Goal: Task Accomplishment & Management: Manage account settings

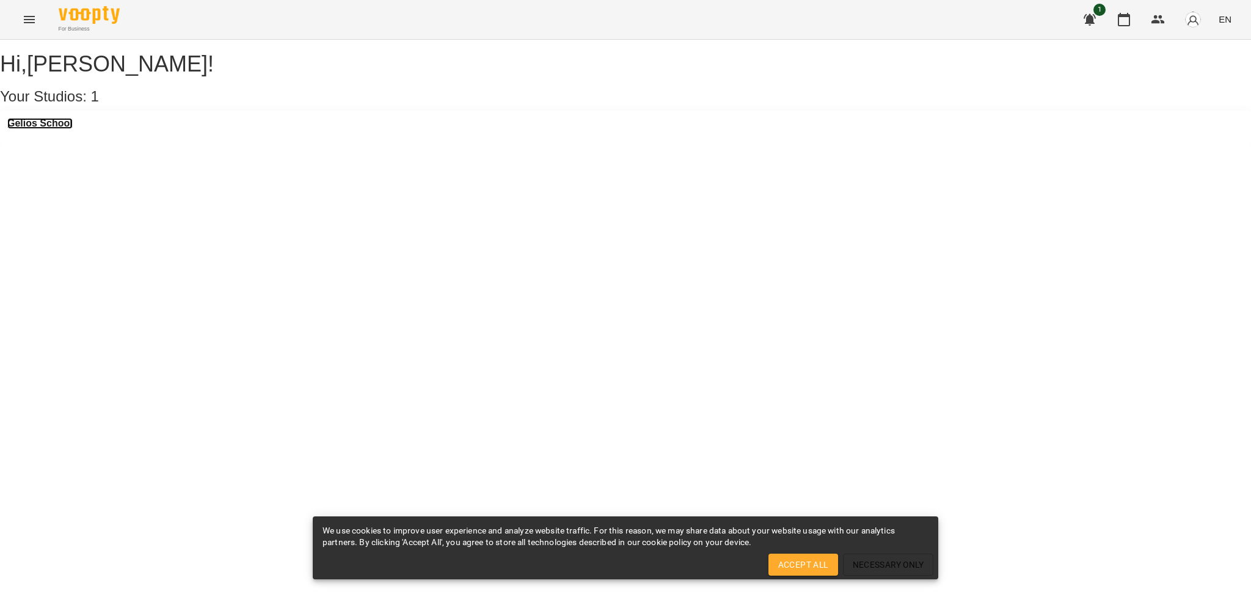
click at [67, 129] on h3 "Gelios School" at bounding box center [39, 123] width 65 height 11
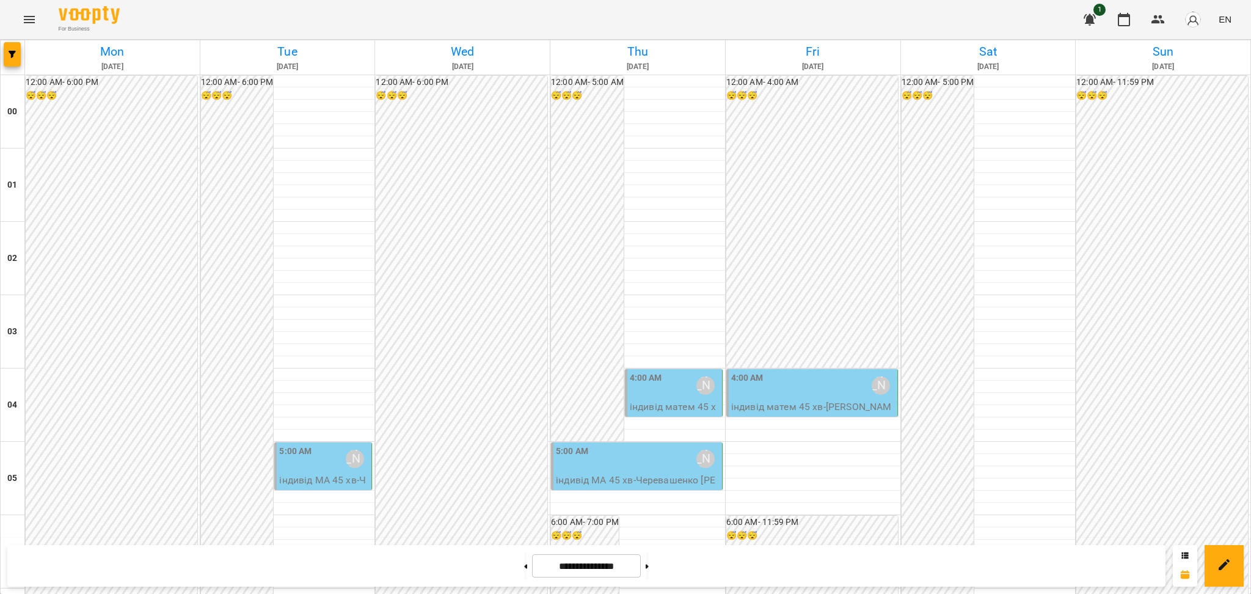
scroll to position [1295, 0]
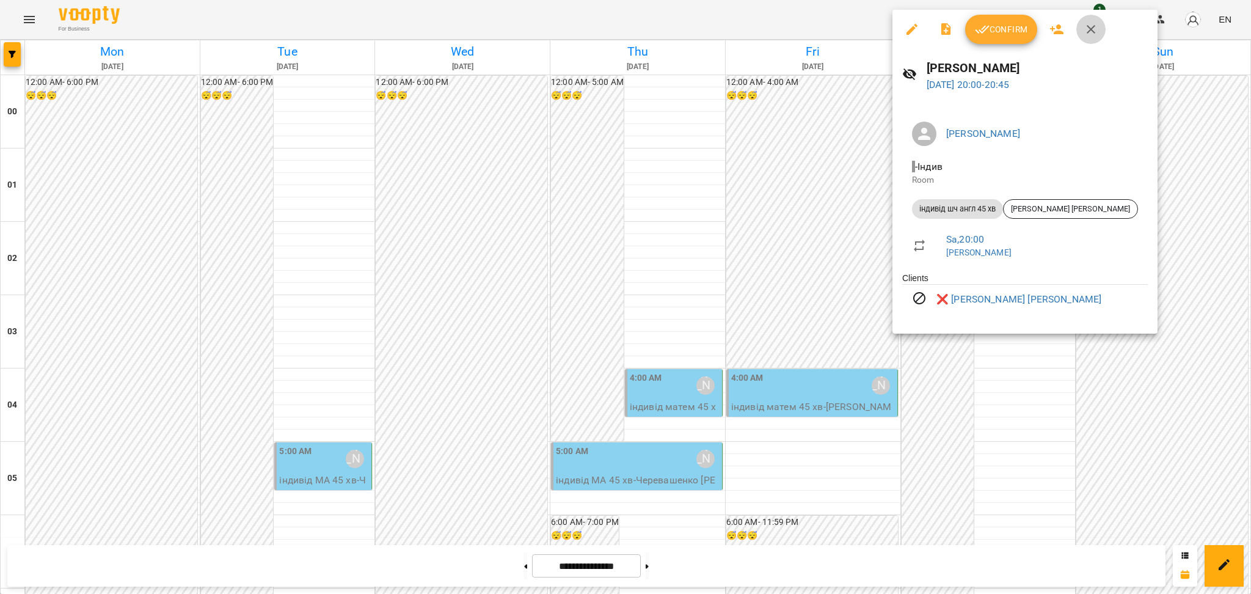
click at [1090, 32] on icon "button" at bounding box center [1090, 29] width 15 height 15
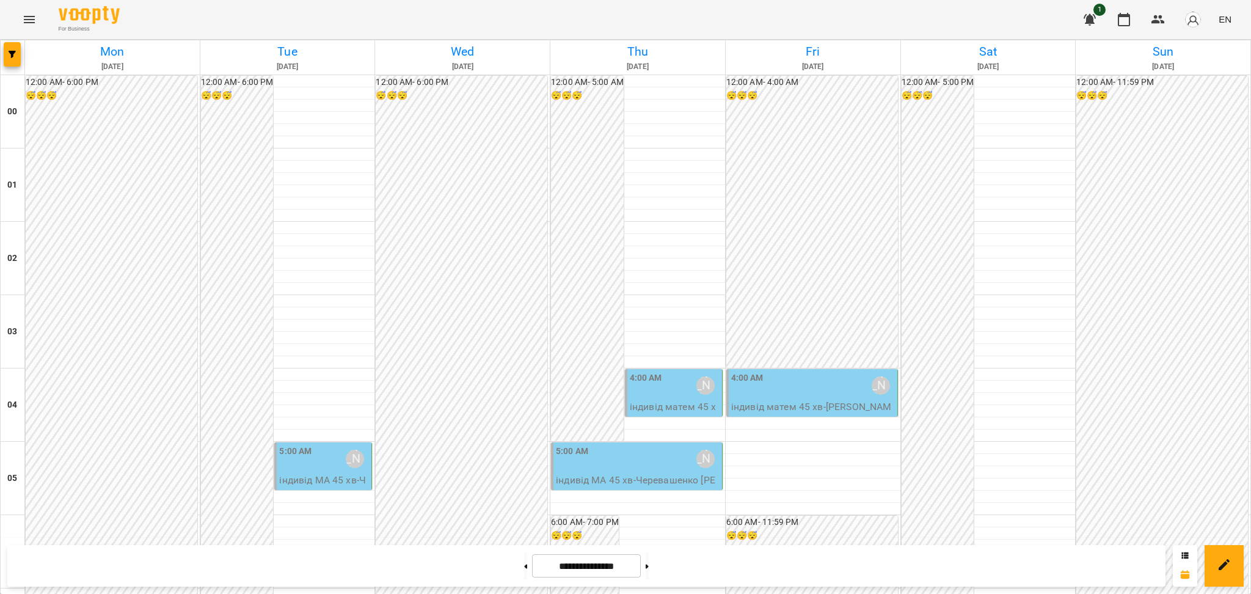
scroll to position [1282, 0]
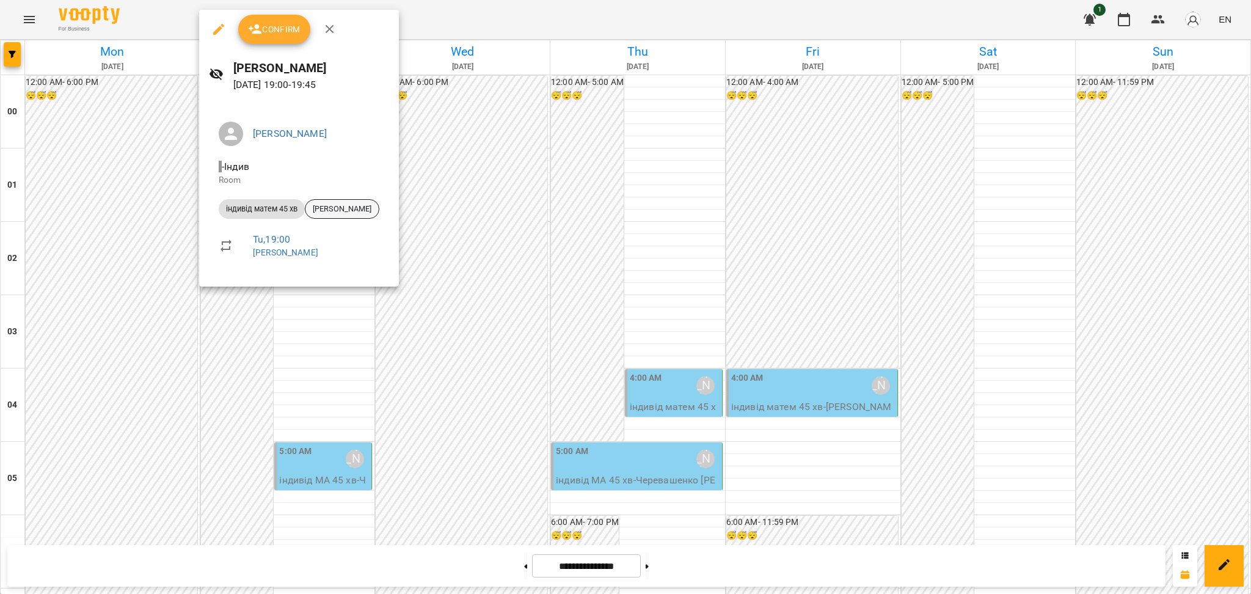
click at [349, 209] on span "[PERSON_NAME]" at bounding box center [341, 208] width 73 height 11
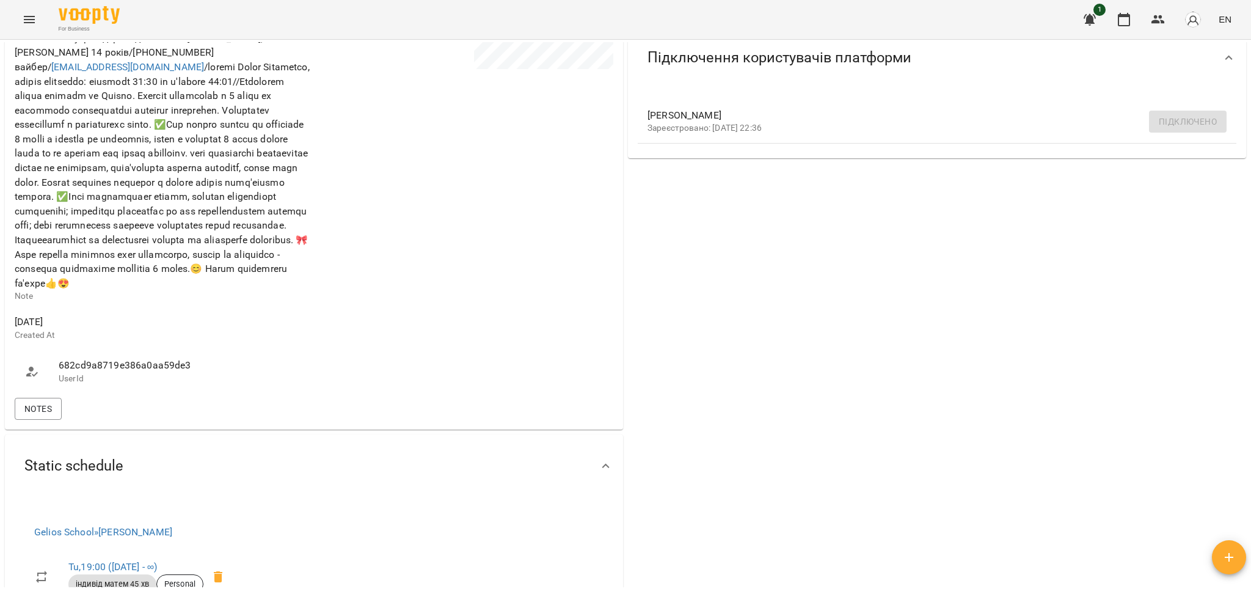
scroll to position [353, 0]
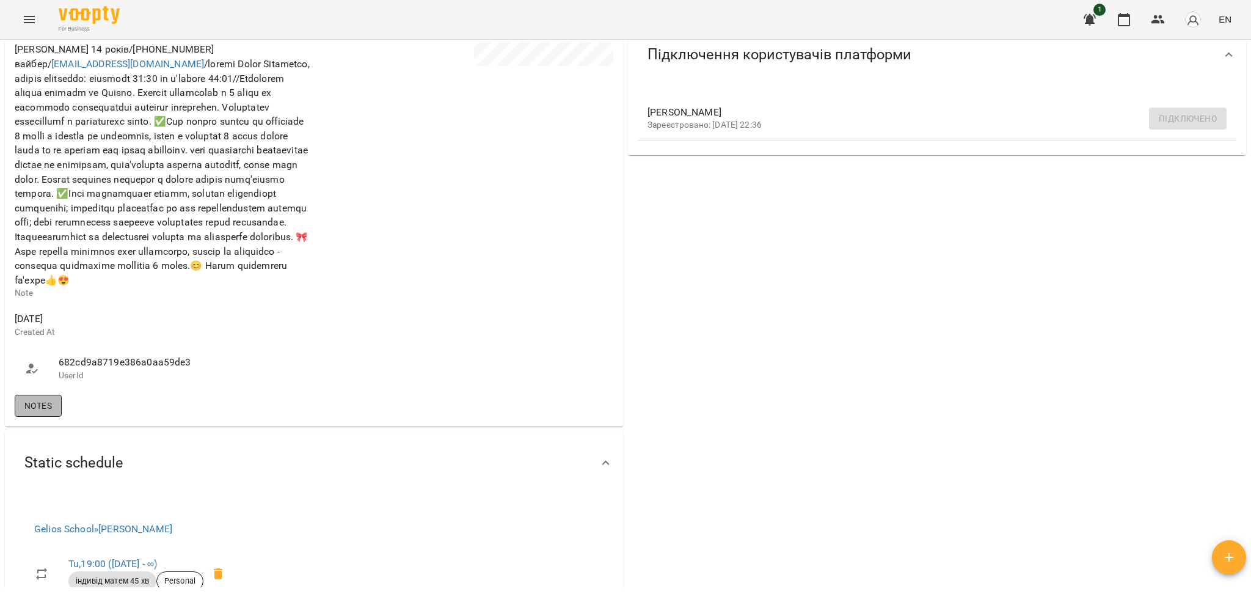
click at [41, 413] on span "Notes" at bounding box center [37, 405] width 27 height 15
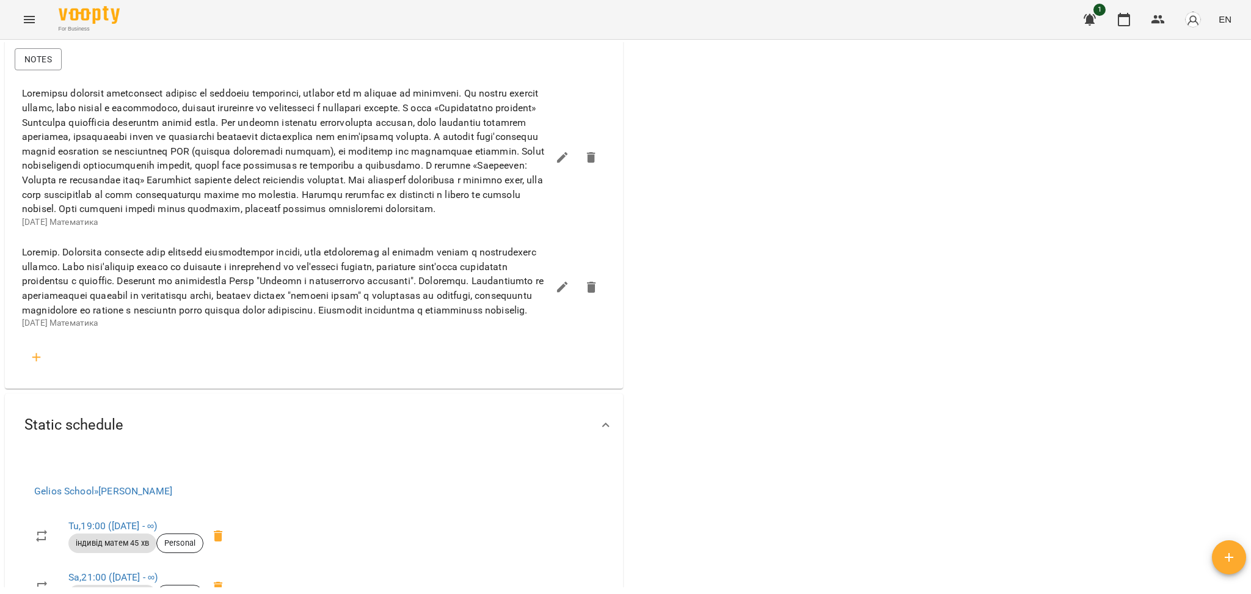
scroll to position [702, 0]
